Goal: Transaction & Acquisition: Purchase product/service

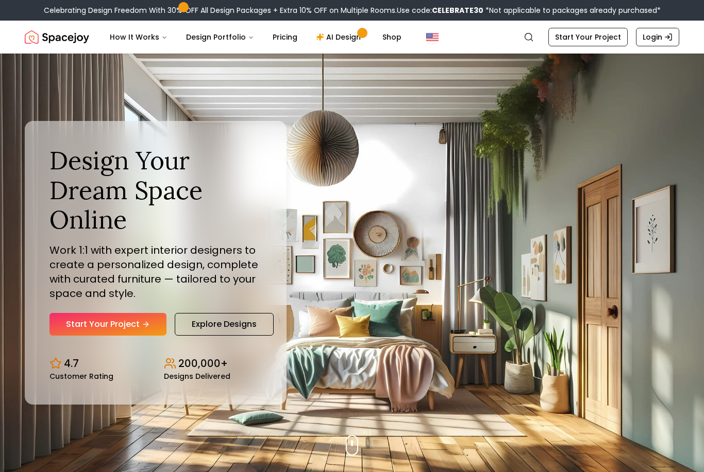
click at [138, 336] on link "Start Your Project" at bounding box center [107, 324] width 117 height 23
click at [594, 43] on link "Start Your Project" at bounding box center [587, 37] width 79 height 19
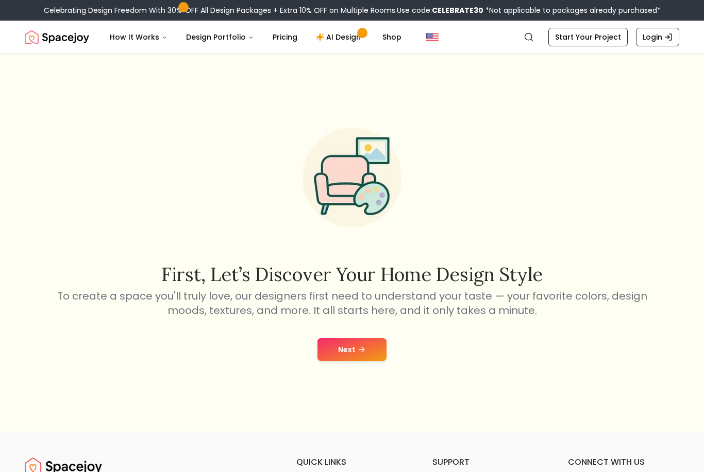
click at [590, 43] on link "Start Your Project" at bounding box center [587, 37] width 79 height 19
click at [667, 40] on icon "Global" at bounding box center [668, 37] width 8 height 8
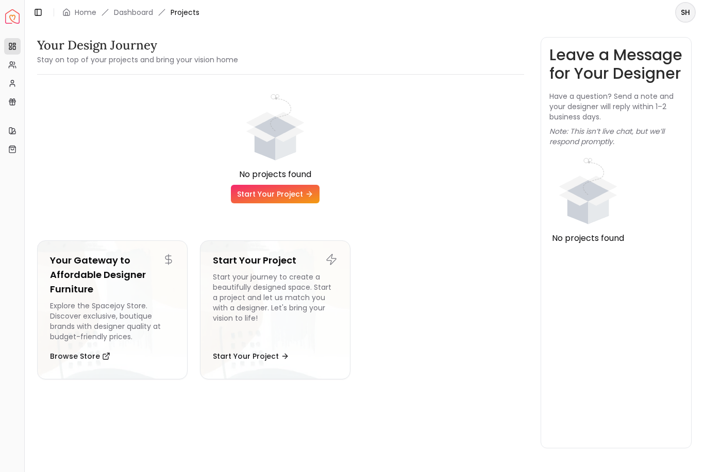
click at [297, 201] on link "Start Your Project" at bounding box center [275, 194] width 89 height 19
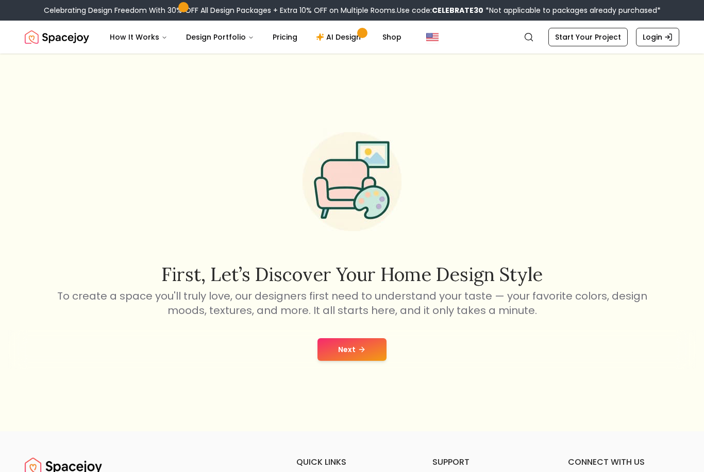
click at [650, 40] on link "Login" at bounding box center [657, 37] width 43 height 19
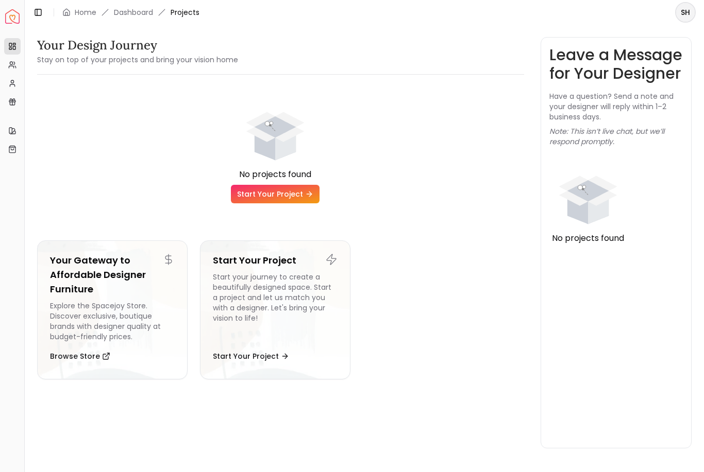
click at [138, 12] on link "Dashboard" at bounding box center [133, 12] width 39 height 10
click at [82, 11] on link "Home" at bounding box center [86, 12] width 22 height 10
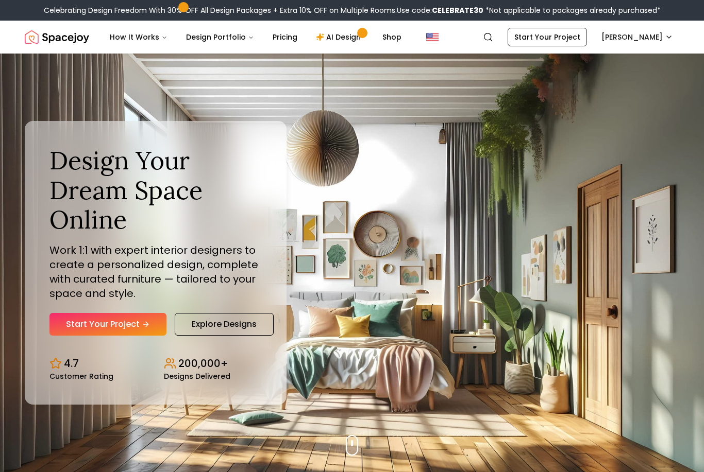
click at [139, 335] on link "Start Your Project" at bounding box center [107, 324] width 117 height 23
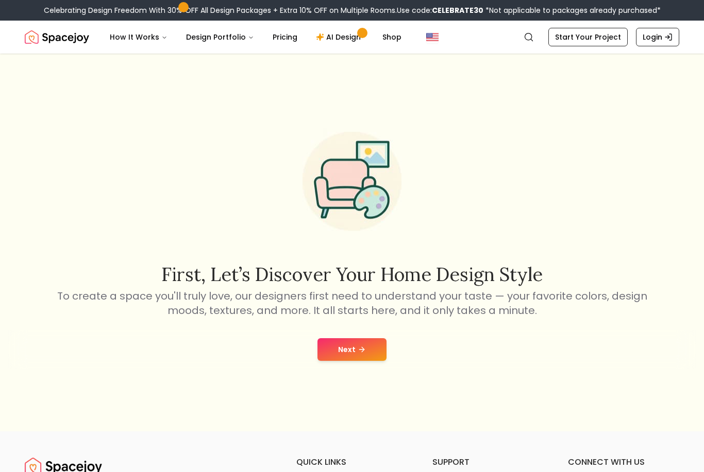
click at [352, 360] on button "Next" at bounding box center [351, 349] width 69 height 23
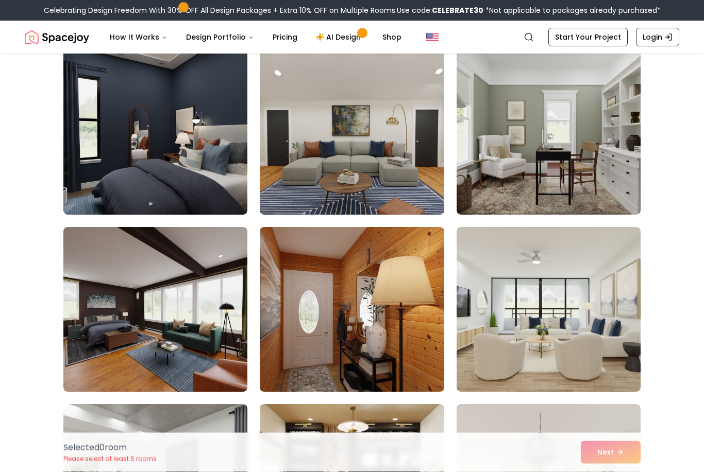
scroll to position [799, 0]
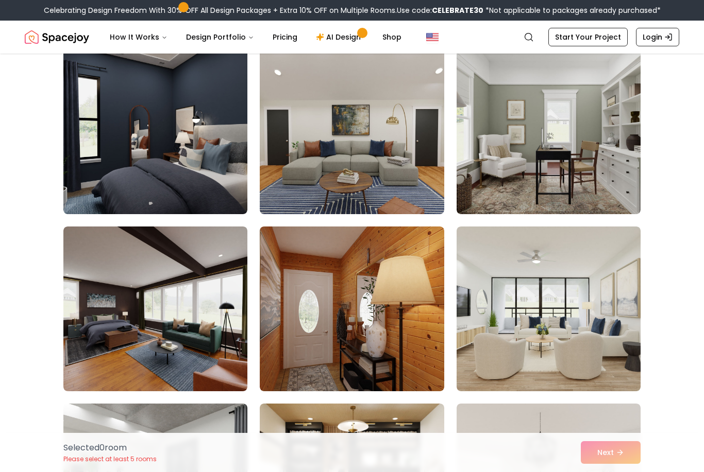
click at [182, 182] on img at bounding box center [155, 131] width 184 height 165
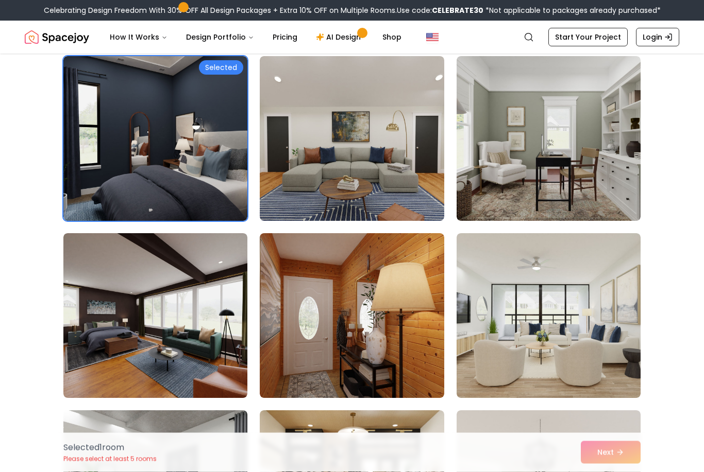
scroll to position [775, 0]
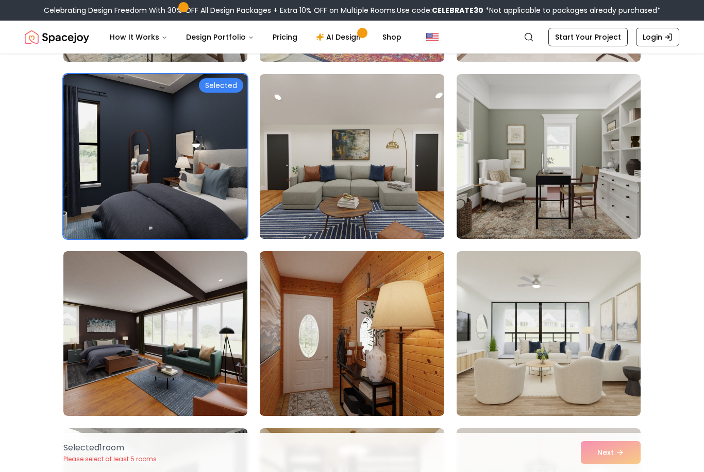
click at [335, 31] on link "AI Design" at bounding box center [340, 37] width 64 height 21
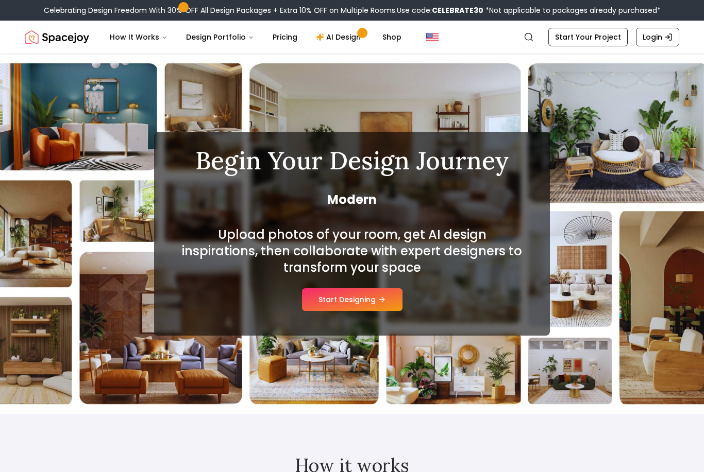
click at [373, 300] on button "Start Designing" at bounding box center [352, 299] width 100 height 23
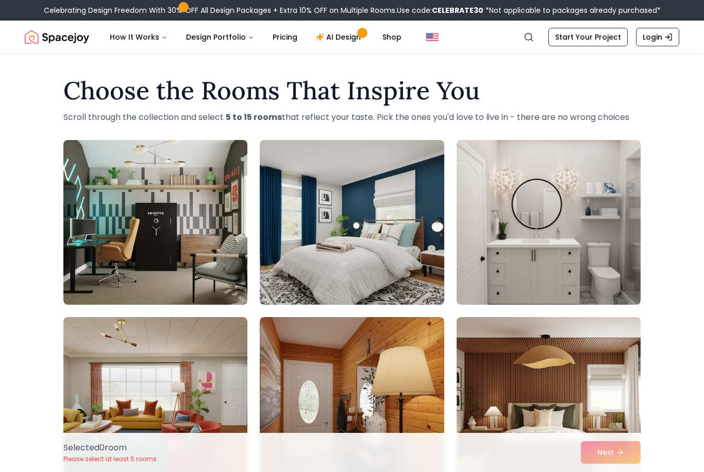
click at [600, 36] on link "Start Your Project" at bounding box center [587, 37] width 79 height 19
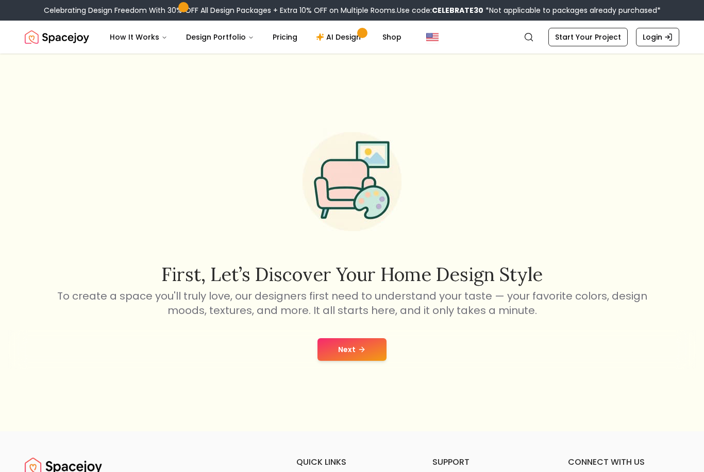
click at [349, 361] on button "Next" at bounding box center [351, 349] width 69 height 23
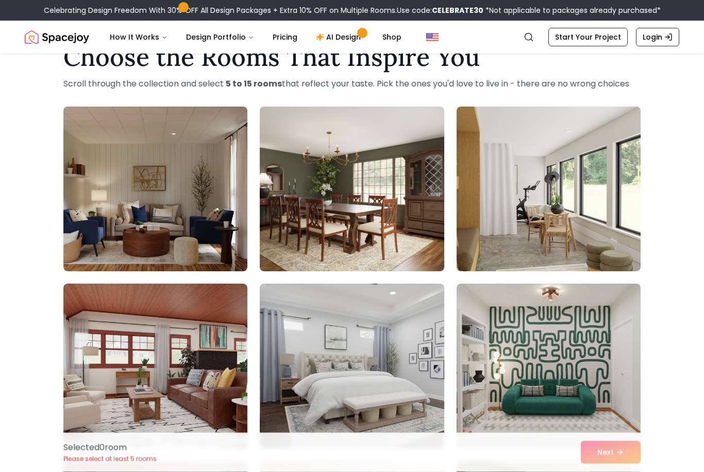
click at [361, 373] on img at bounding box center [352, 366] width 184 height 165
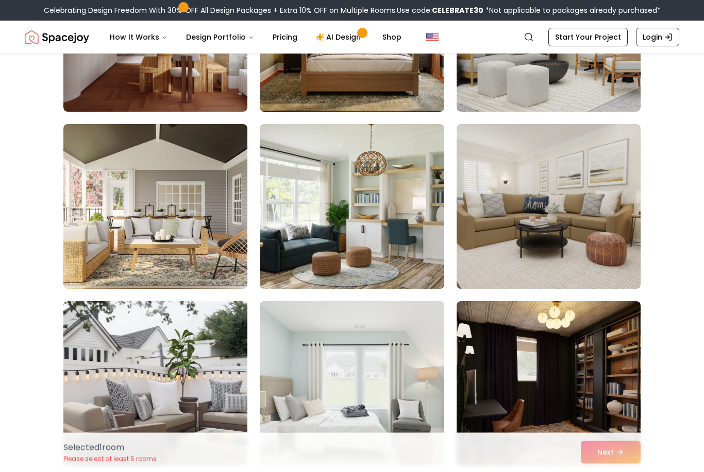
scroll to position [548, 0]
click at [356, 387] on img at bounding box center [352, 383] width 184 height 165
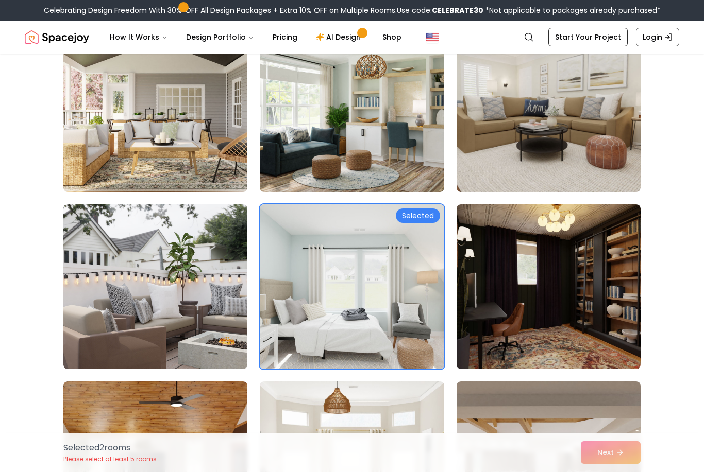
click at [205, 338] on img at bounding box center [155, 287] width 184 height 165
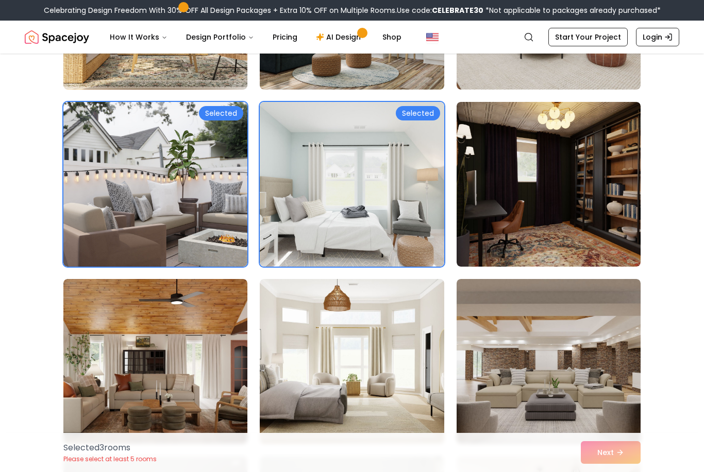
scroll to position [775, 0]
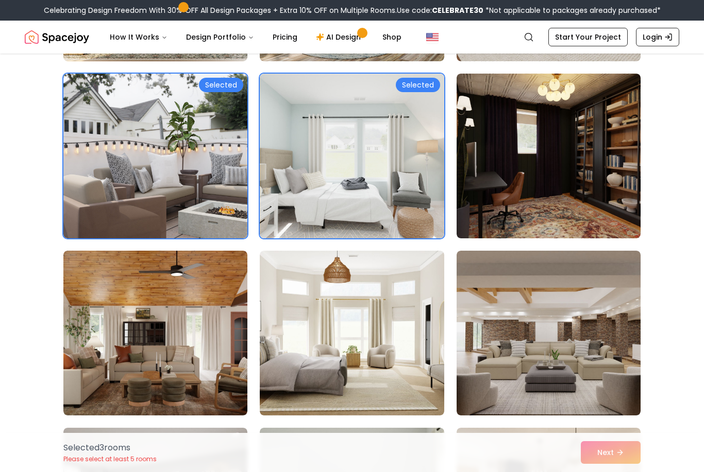
click at [363, 328] on img at bounding box center [352, 333] width 184 height 165
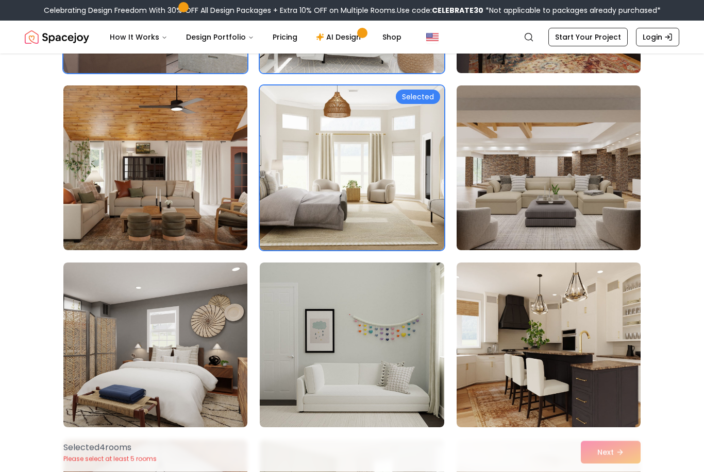
scroll to position [941, 0]
click at [544, 362] on img at bounding box center [548, 345] width 184 height 165
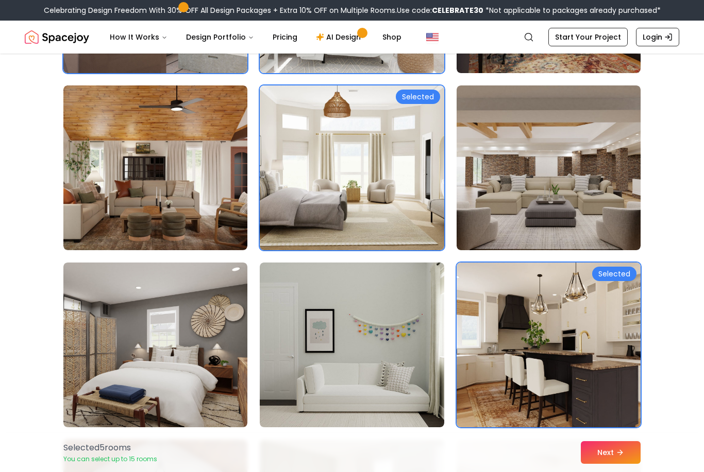
click at [203, 395] on img at bounding box center [155, 345] width 184 height 165
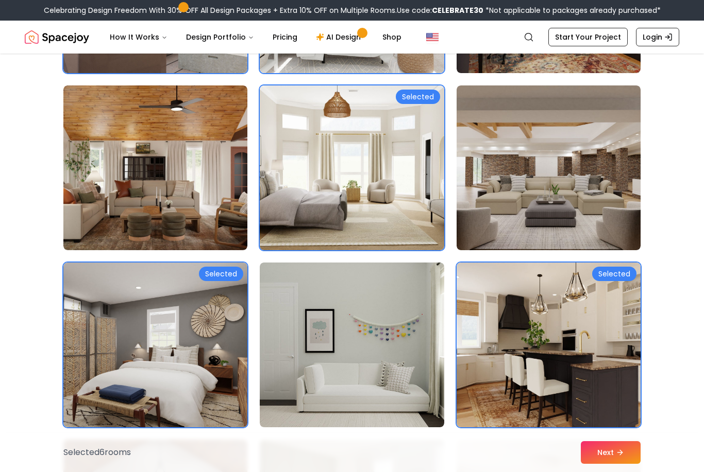
click at [608, 464] on button "Next" at bounding box center [611, 452] width 60 height 23
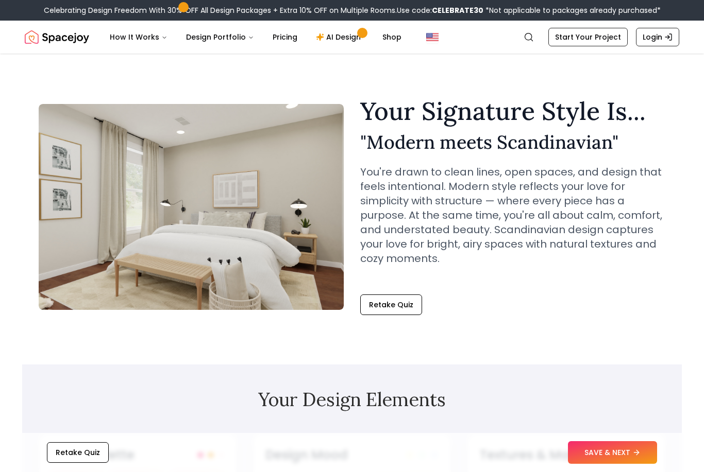
click at [627, 456] on button "SAVE & NEXT" at bounding box center [612, 452] width 89 height 23
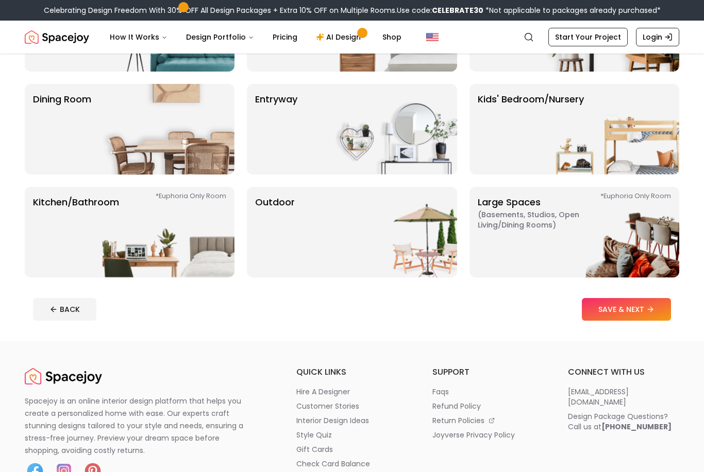
scroll to position [147, 0]
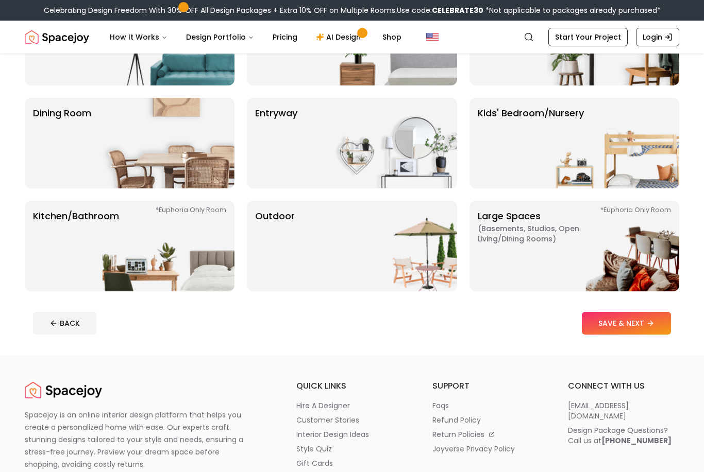
click at [645, 327] on button "SAVE & NEXT" at bounding box center [626, 323] width 89 height 23
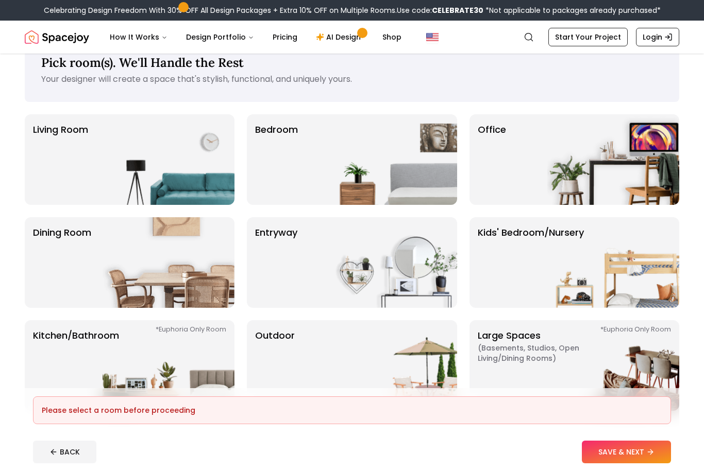
scroll to position [0, 0]
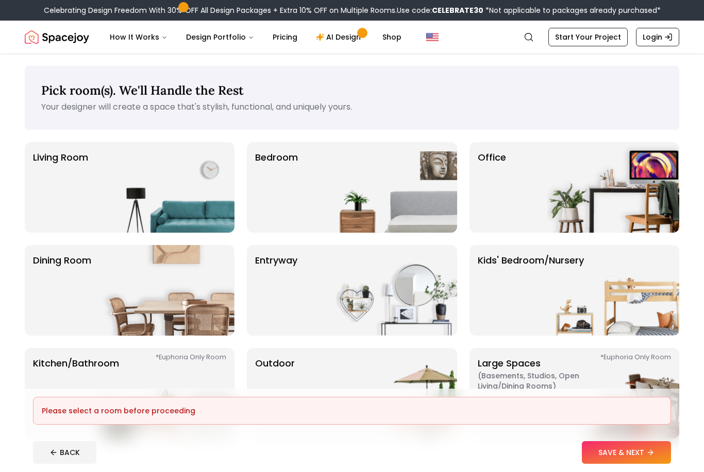
click at [407, 179] on img at bounding box center [391, 187] width 132 height 91
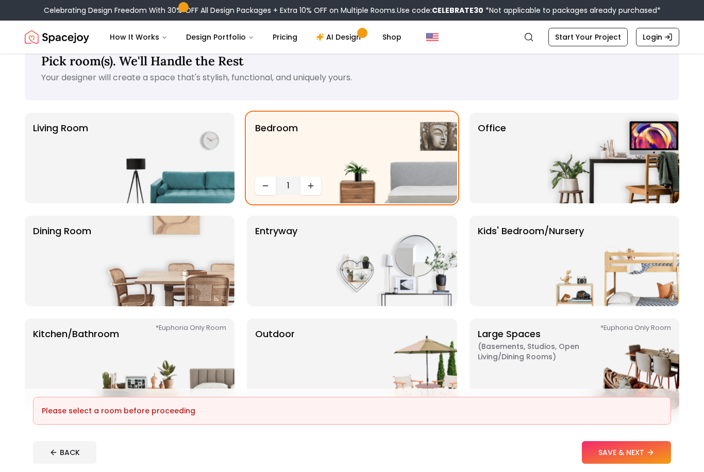
scroll to position [30, 0]
click at [626, 464] on button "SAVE & NEXT" at bounding box center [626, 452] width 89 height 23
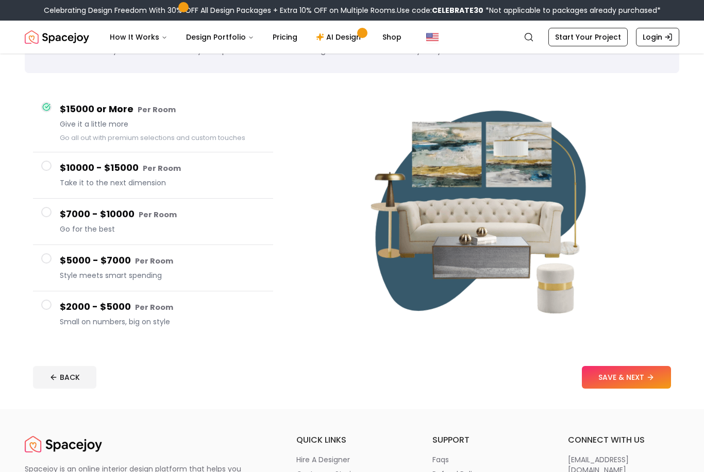
scroll to position [37, 0]
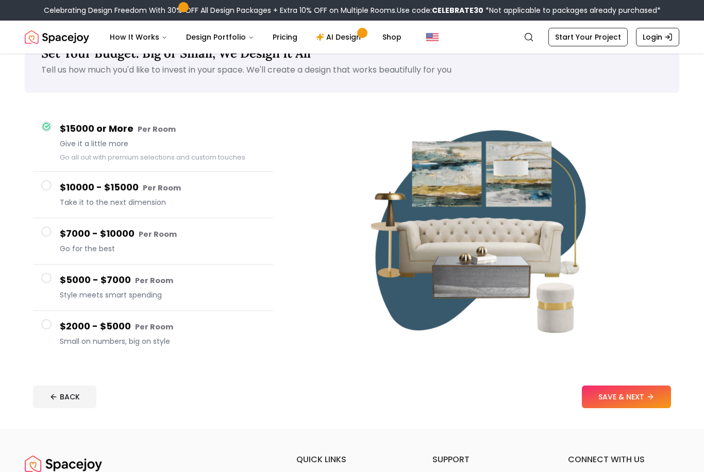
click at [620, 397] on button "SAVE & NEXT" at bounding box center [626, 397] width 89 height 23
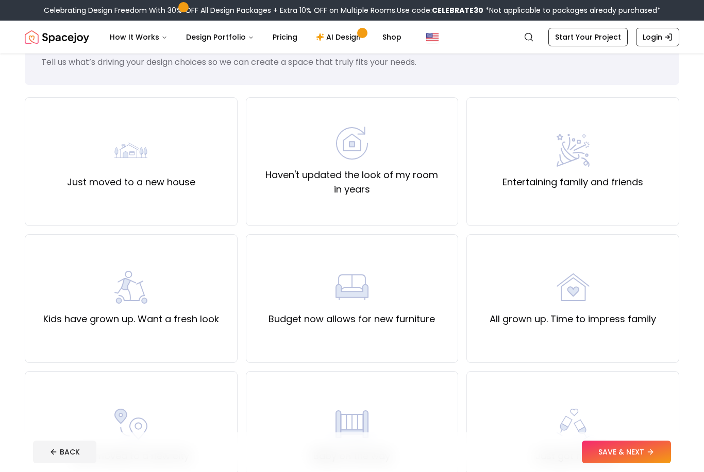
scroll to position [45, 0]
click at [409, 173] on label "Haven't updated the look of my room in years" at bounding box center [351, 182] width 195 height 29
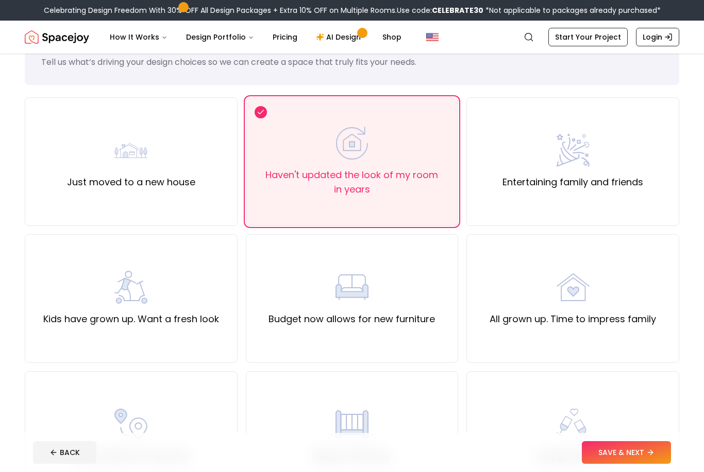
click at [625, 464] on button "SAVE & NEXT" at bounding box center [626, 452] width 89 height 23
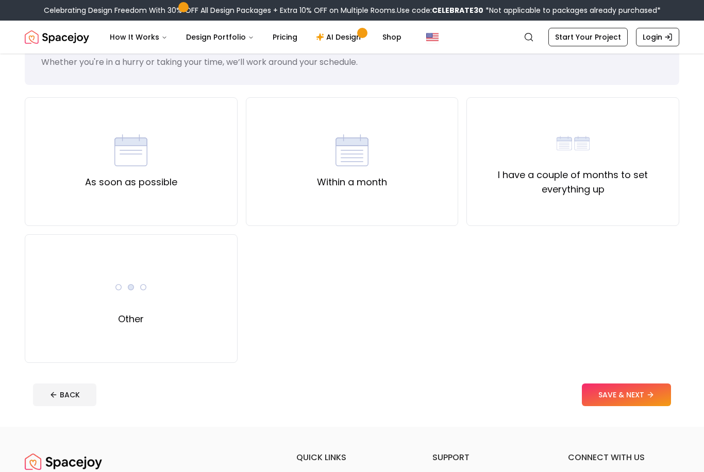
click at [199, 210] on div "As soon as possible" at bounding box center [131, 161] width 213 height 129
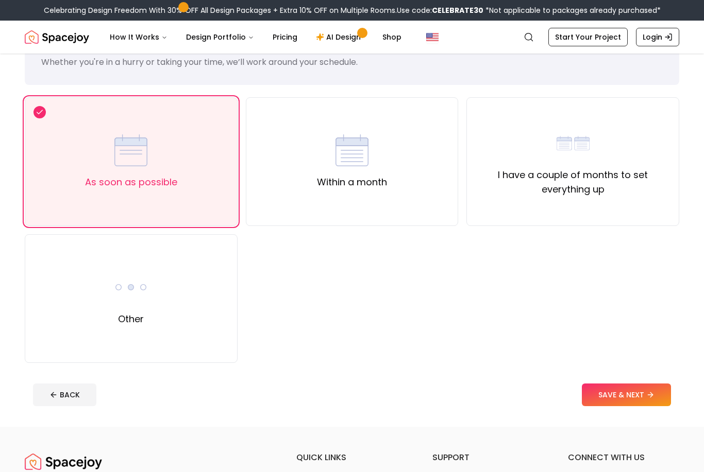
click at [588, 392] on button "SAVE & NEXT" at bounding box center [626, 395] width 89 height 23
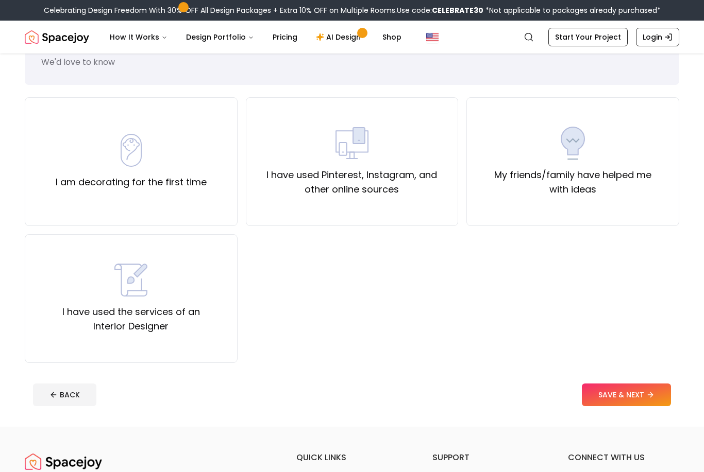
click at [180, 199] on div "I am decorating for the first time" at bounding box center [131, 161] width 213 height 129
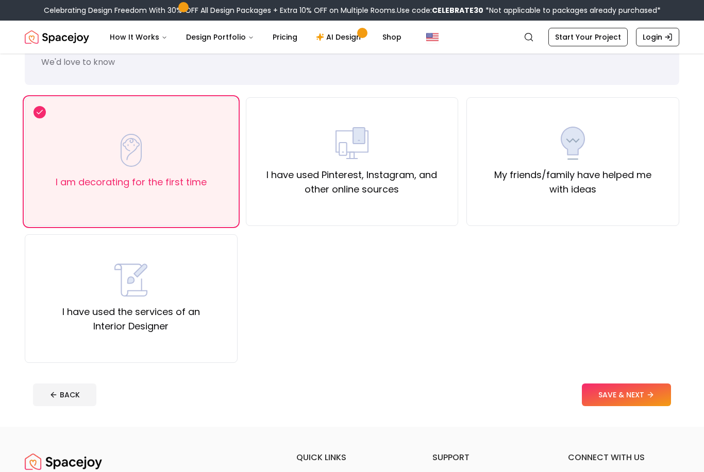
click at [637, 395] on button "SAVE & NEXT" at bounding box center [626, 395] width 89 height 23
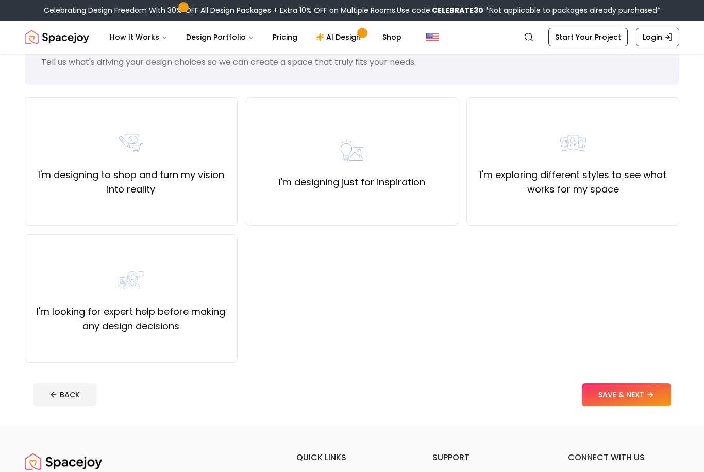
click at [174, 225] on div "I'm designing to shop and turn my vision into reality" at bounding box center [131, 161] width 213 height 129
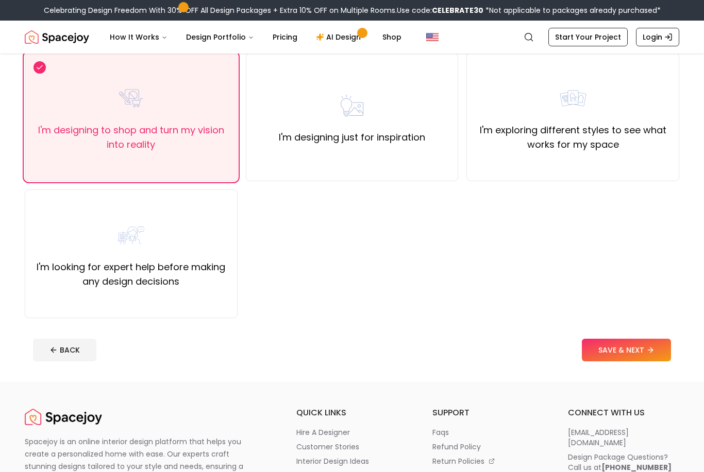
click at [640, 356] on button "SAVE & NEXT" at bounding box center [626, 350] width 89 height 23
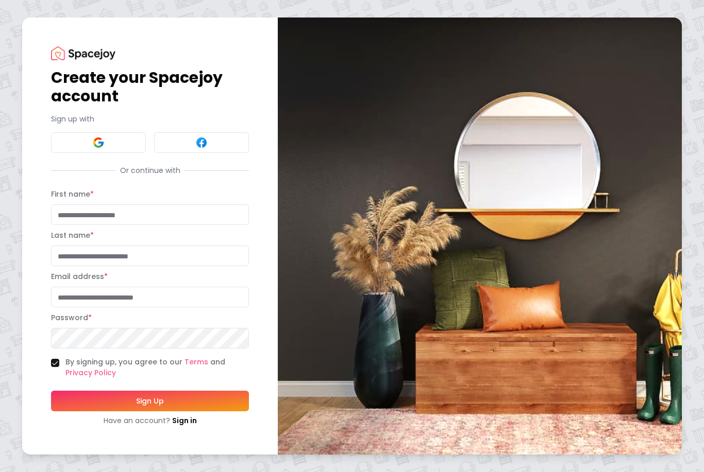
click at [184, 225] on input "First name *" at bounding box center [150, 215] width 198 height 21
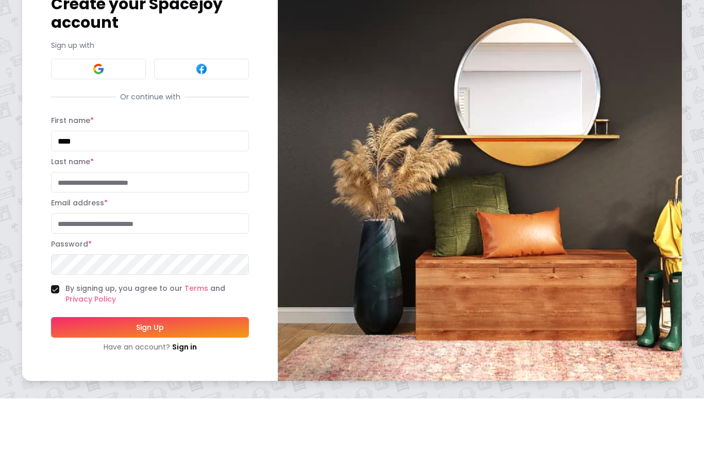
type input "****"
click at [177, 246] on input "Last name *" at bounding box center [150, 256] width 198 height 21
type input "*****"
click at [172, 287] on input "Email address *" at bounding box center [150, 297] width 198 height 21
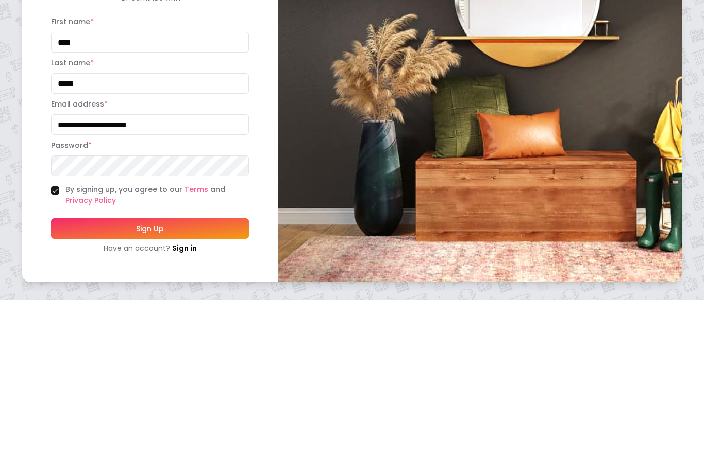
type input "**********"
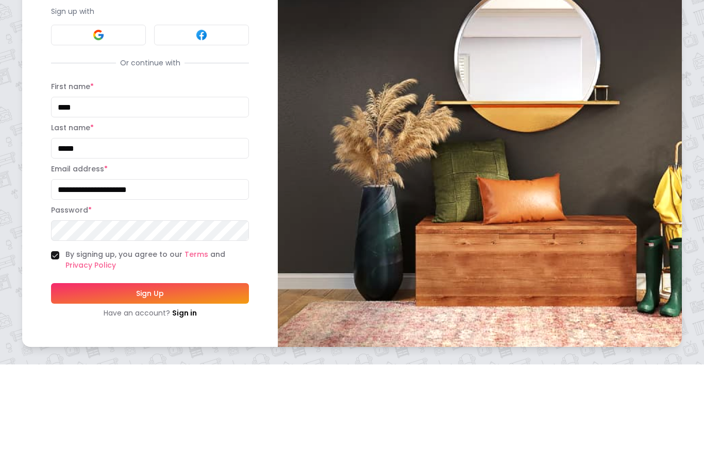
click at [199, 391] on button "Sign Up" at bounding box center [150, 401] width 198 height 21
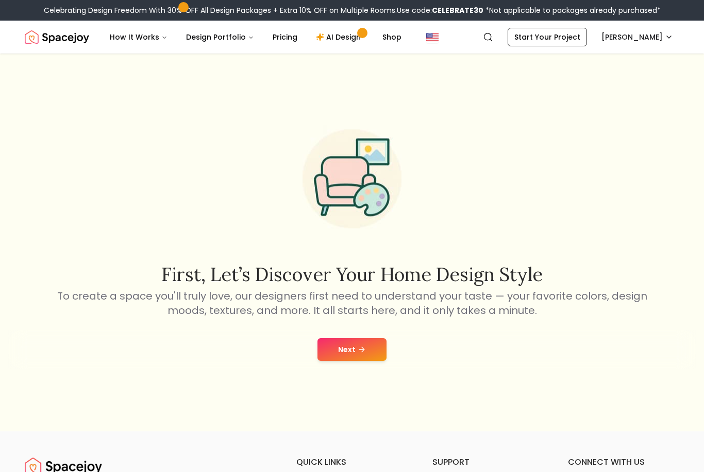
click at [349, 361] on button "Next" at bounding box center [351, 349] width 69 height 23
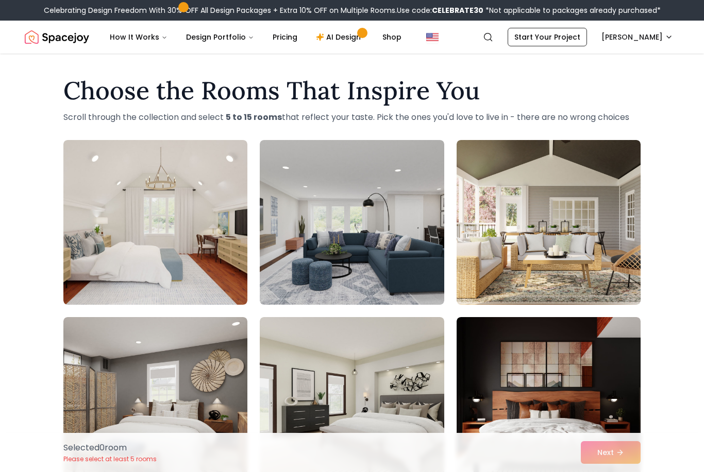
click at [570, 393] on img at bounding box center [548, 399] width 184 height 165
click at [166, 265] on img at bounding box center [155, 222] width 184 height 165
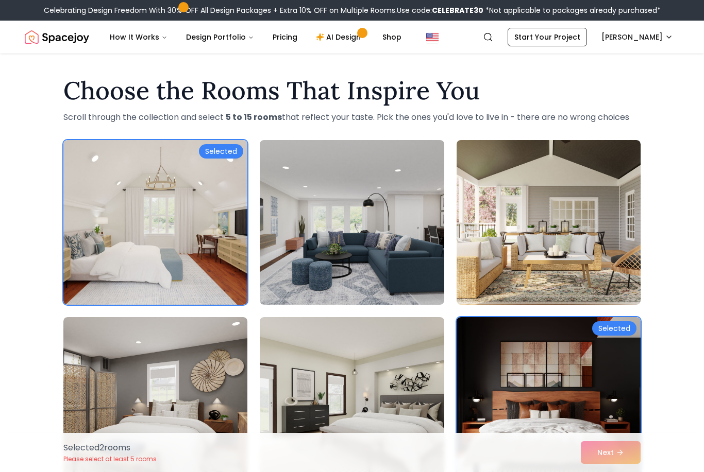
click at [164, 368] on img at bounding box center [155, 399] width 184 height 165
click at [339, 381] on img at bounding box center [352, 399] width 184 height 165
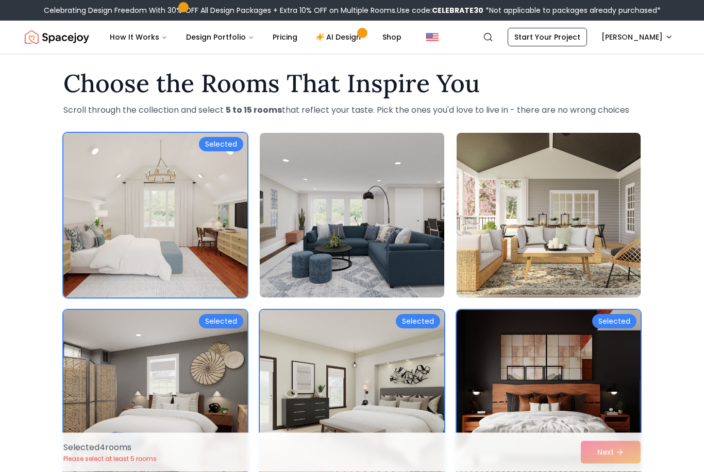
scroll to position [7, 0]
click at [381, 231] on img at bounding box center [352, 215] width 184 height 165
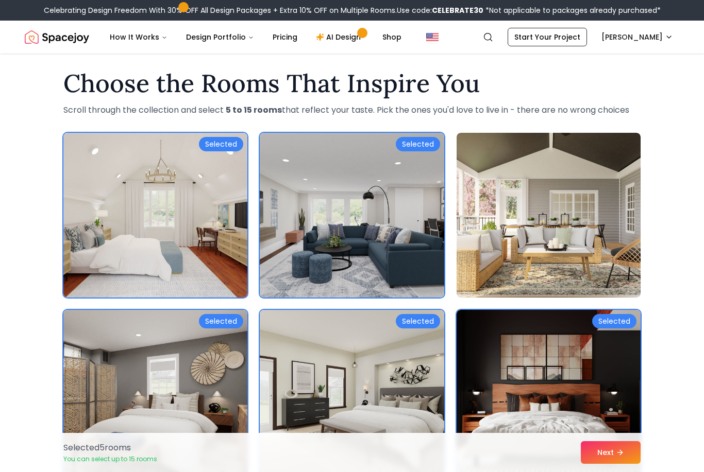
click at [616, 462] on button "Next" at bounding box center [611, 452] width 60 height 23
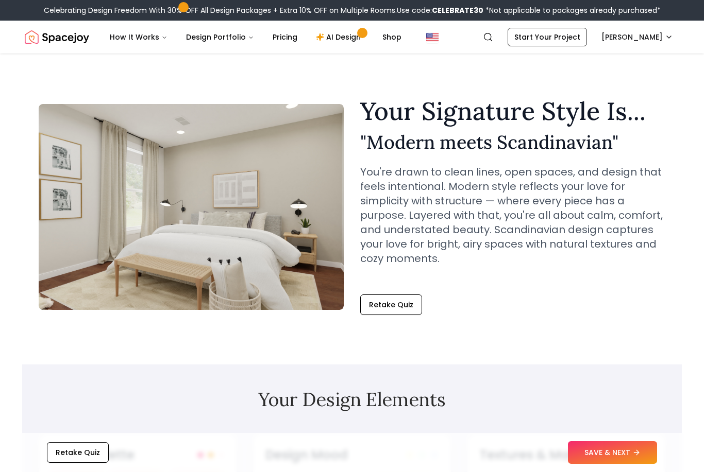
click at [625, 457] on button "SAVE & NEXT" at bounding box center [612, 452] width 89 height 23
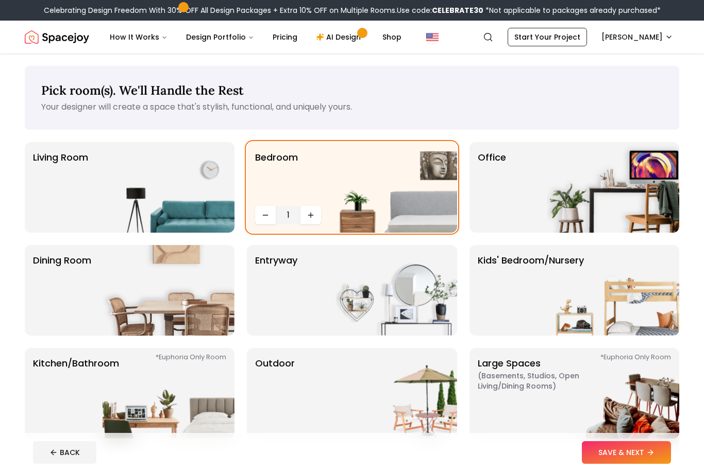
click at [635, 456] on button "SAVE & NEXT" at bounding box center [626, 452] width 89 height 23
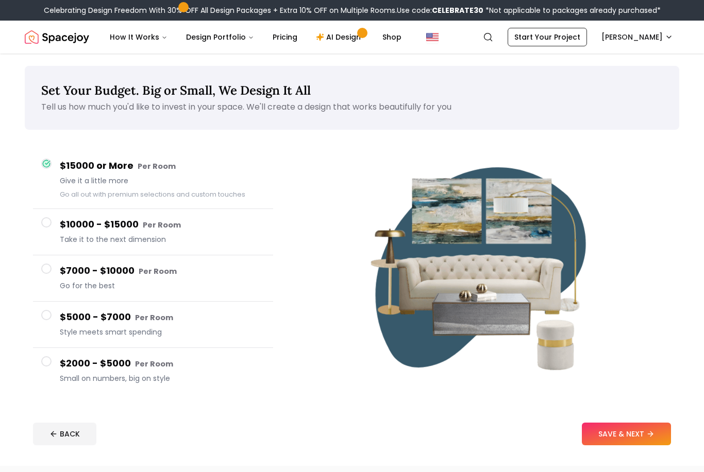
click at [633, 444] on button "SAVE & NEXT" at bounding box center [626, 434] width 89 height 23
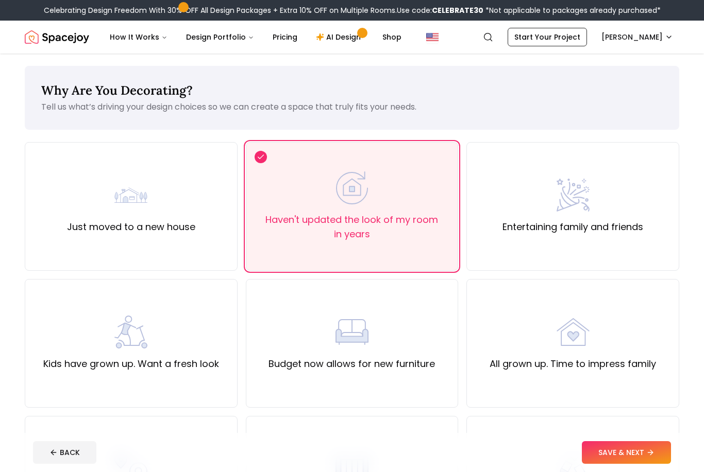
click at [635, 445] on button "SAVE & NEXT" at bounding box center [626, 452] width 89 height 23
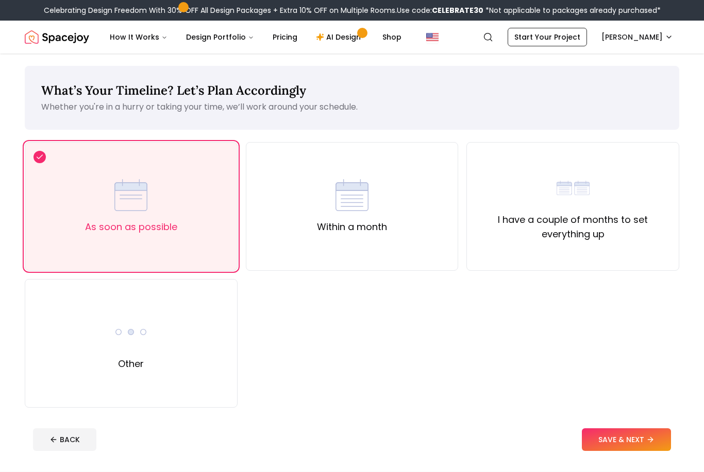
click at [642, 444] on button "SAVE & NEXT" at bounding box center [626, 440] width 89 height 23
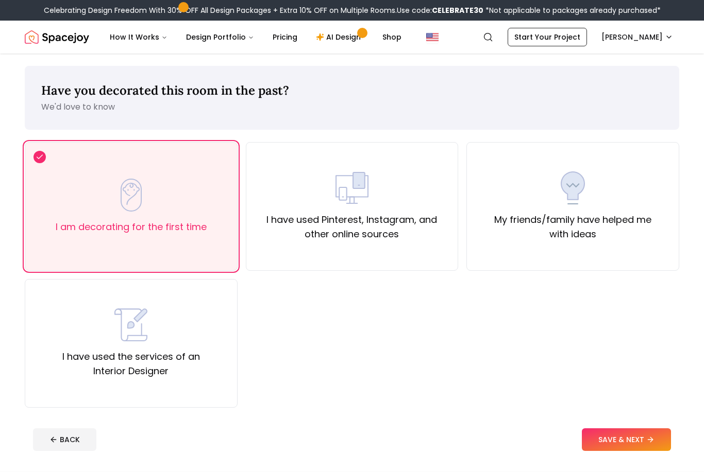
click at [641, 443] on button "SAVE & NEXT" at bounding box center [626, 440] width 89 height 23
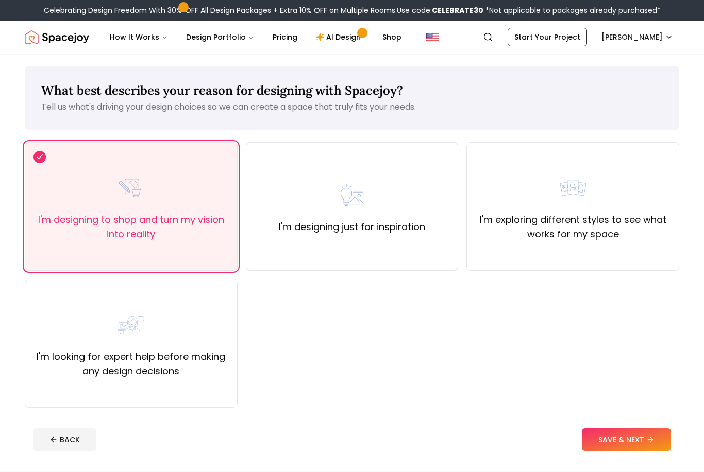
click at [641, 443] on button "SAVE & NEXT" at bounding box center [626, 440] width 89 height 23
click at [640, 443] on div "BACK" at bounding box center [352, 440] width 638 height 23
click at [642, 445] on div "BACK" at bounding box center [352, 440] width 638 height 23
